Goal: Information Seeking & Learning: Learn about a topic

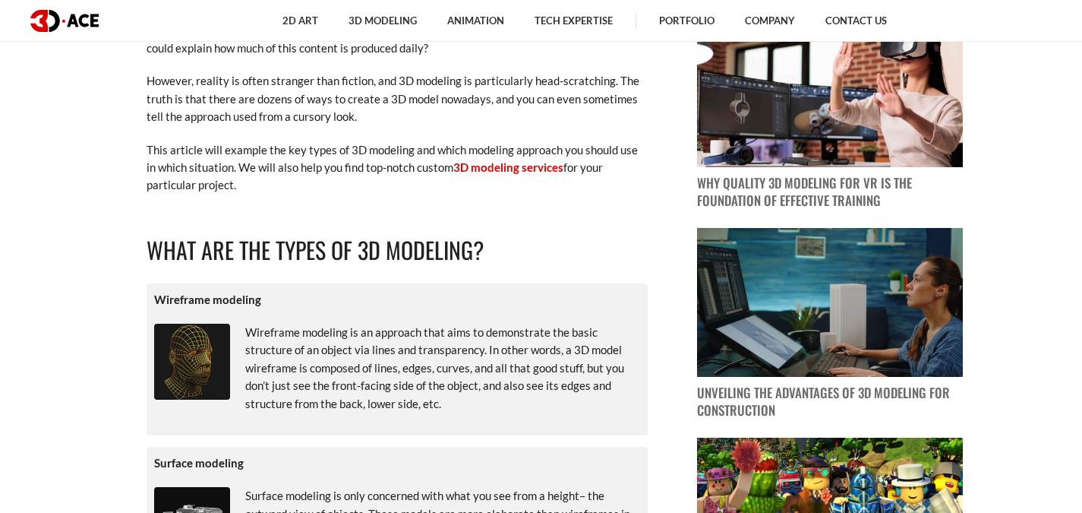
scroll to position [608, 0]
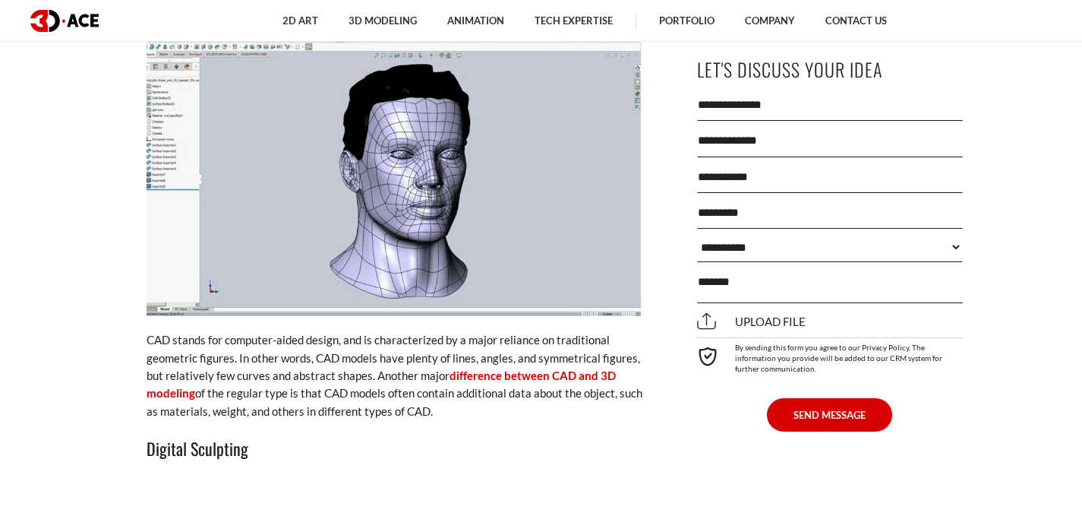
scroll to position [2400, 0]
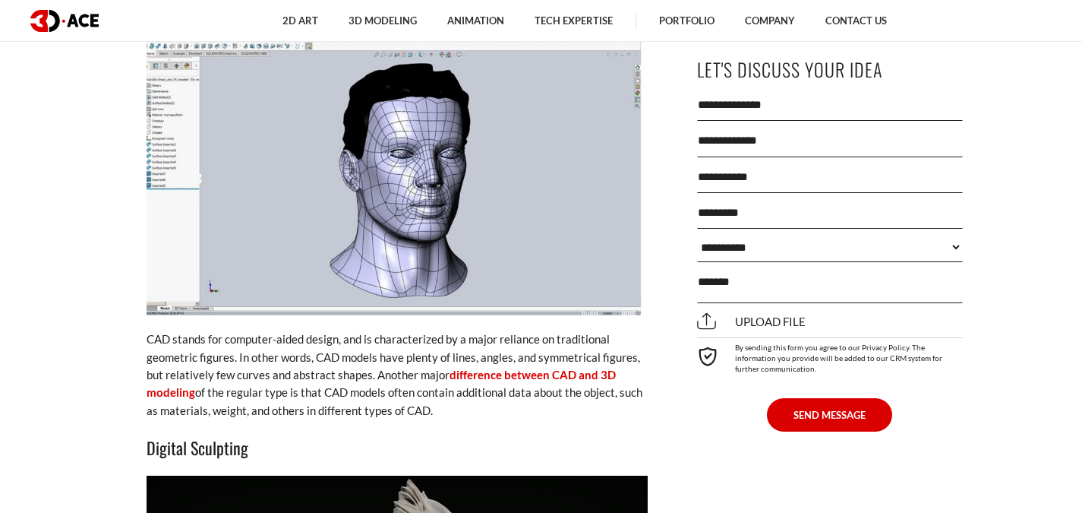
click at [365, 374] on p "CAD stands for computer-aided design, and is characterized by a major reliance …" at bounding box center [397, 374] width 501 height 89
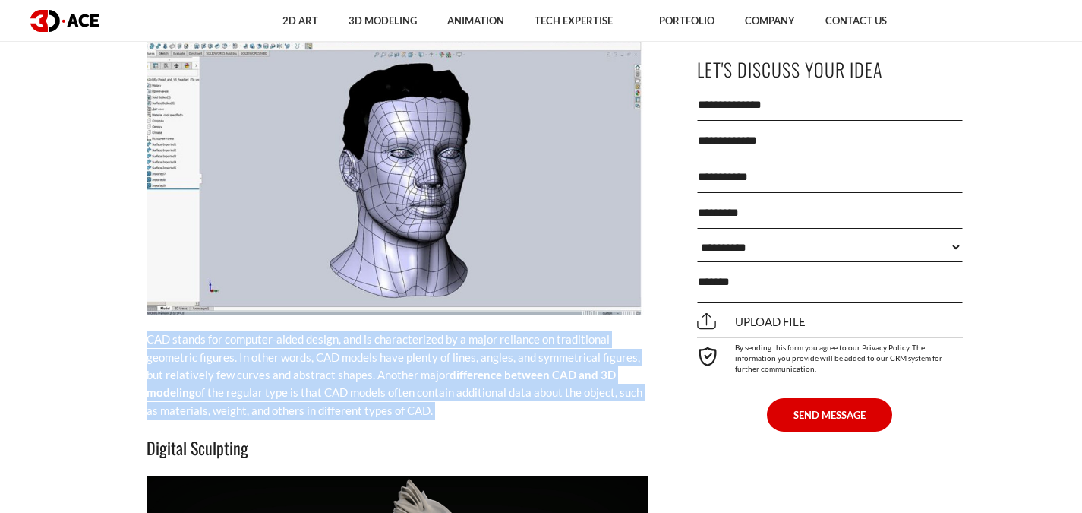
click at [365, 374] on p "CAD stands for computer-aided design, and is characterized by a major reliance …" at bounding box center [397, 374] width 501 height 89
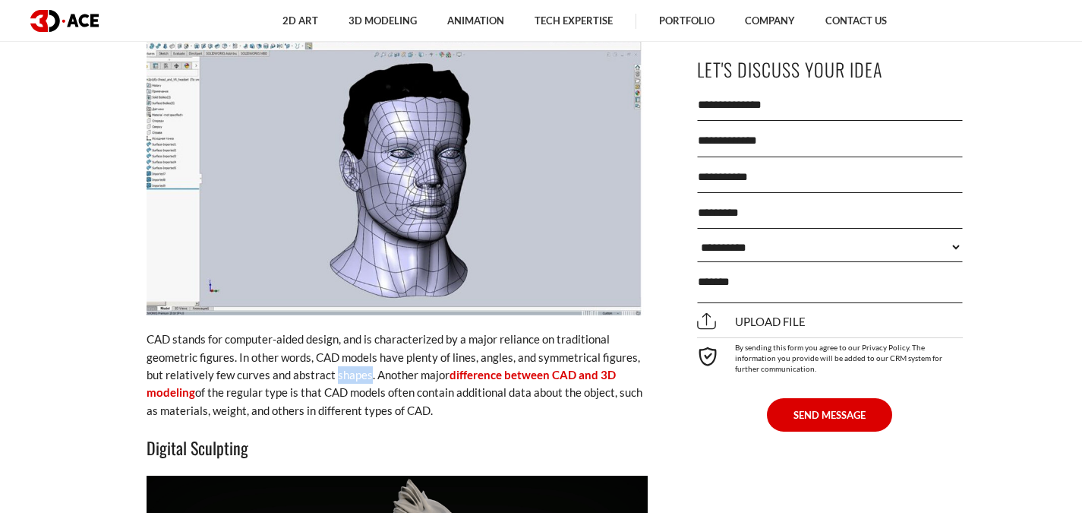
click at [365, 374] on p "CAD stands for computer-aided design, and is characterized by a major reliance …" at bounding box center [397, 374] width 501 height 89
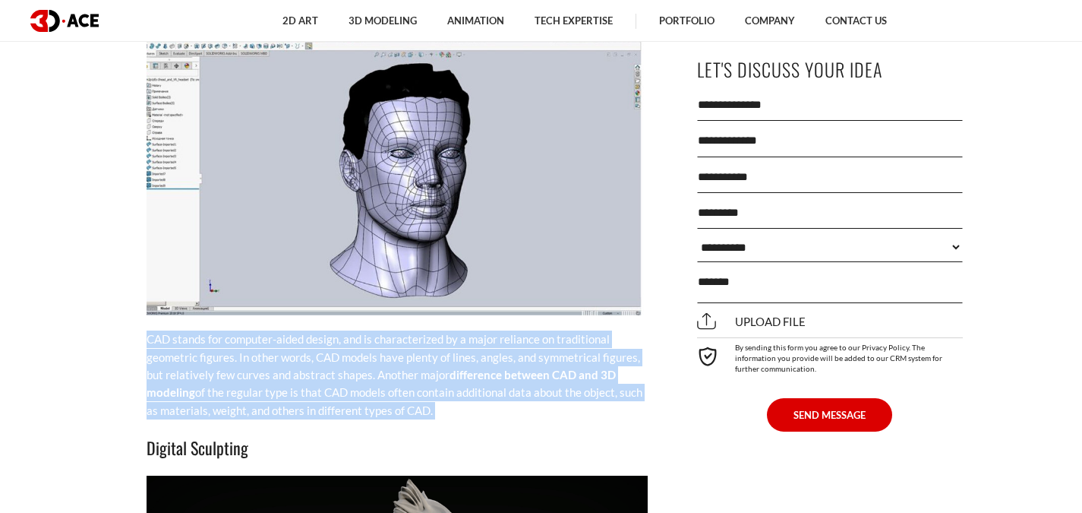
click at [365, 374] on p "CAD stands for computer-aided design, and is characterized by a major reliance …" at bounding box center [397, 374] width 501 height 89
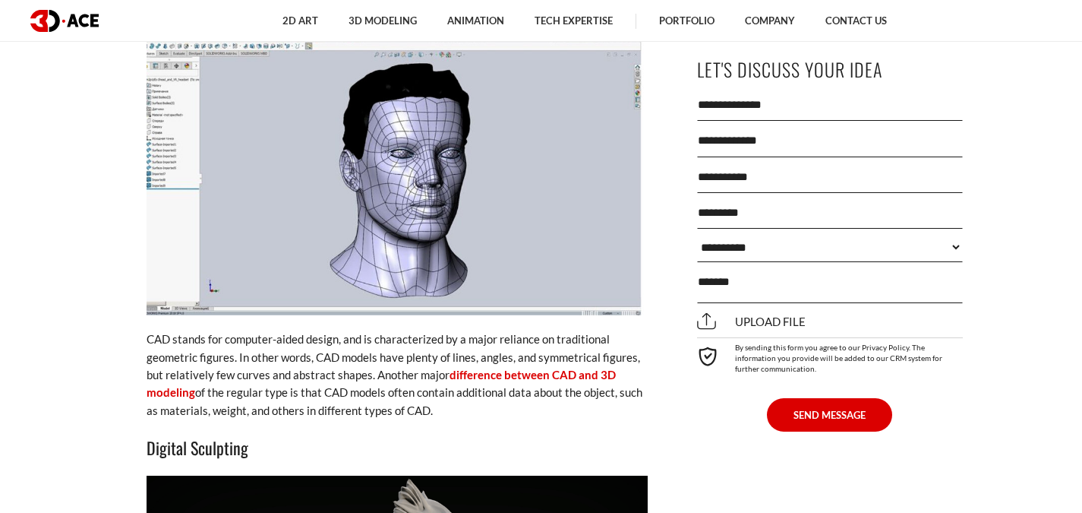
click at [365, 374] on p "CAD stands for computer-aided design, and is characterized by a major reliance …" at bounding box center [397, 374] width 501 height 89
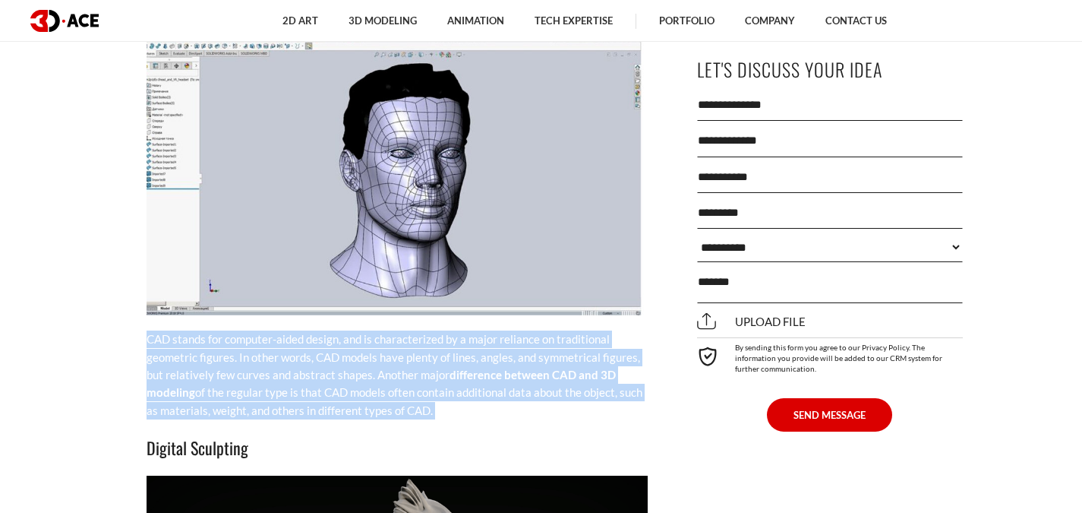
click at [365, 374] on p "CAD stands for computer-aided design, and is characterized by a major reliance …" at bounding box center [397, 374] width 501 height 89
copy div "CAD stands for computer-aided design, and is characterized by a major reliance …"
